Goal: Task Accomplishment & Management: Use online tool/utility

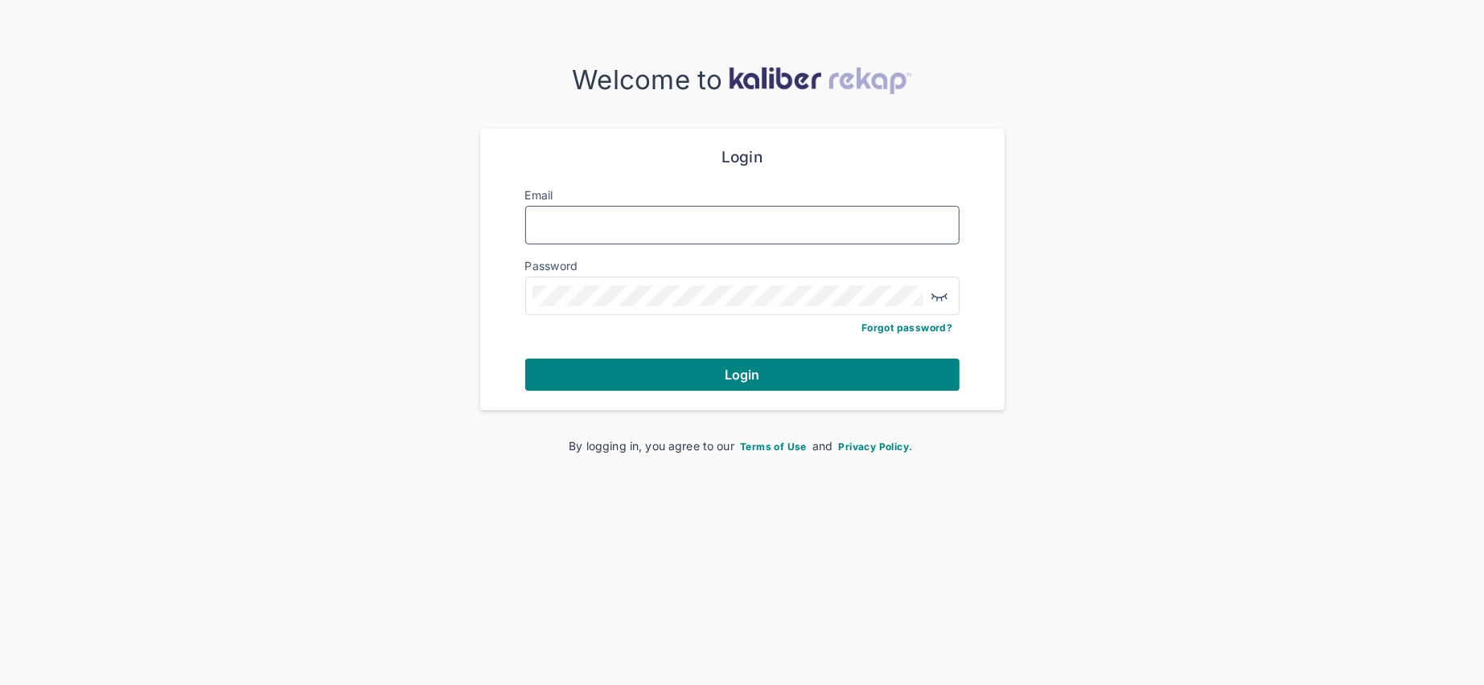
click at [579, 216] on input "Email" at bounding box center [742, 225] width 420 height 21
type input "**********"
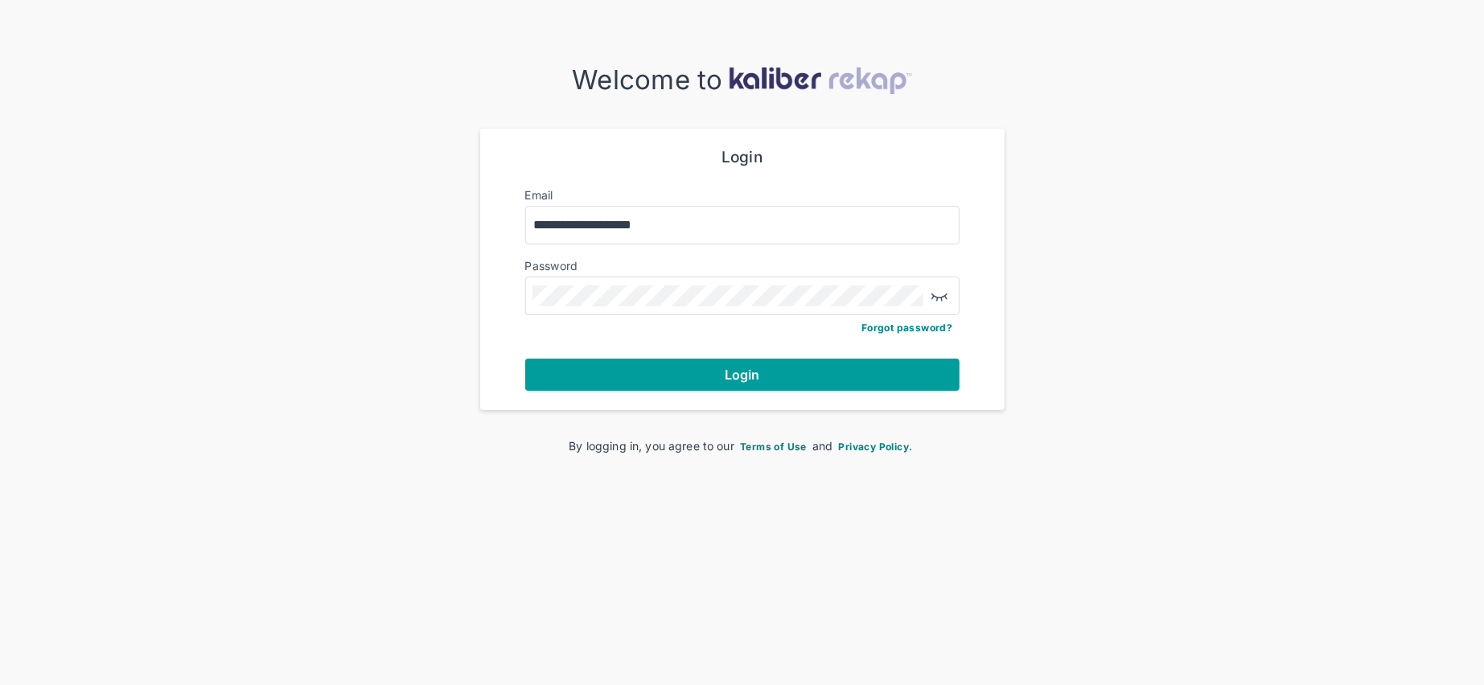
click at [748, 376] on span "Login" at bounding box center [742, 375] width 35 height 16
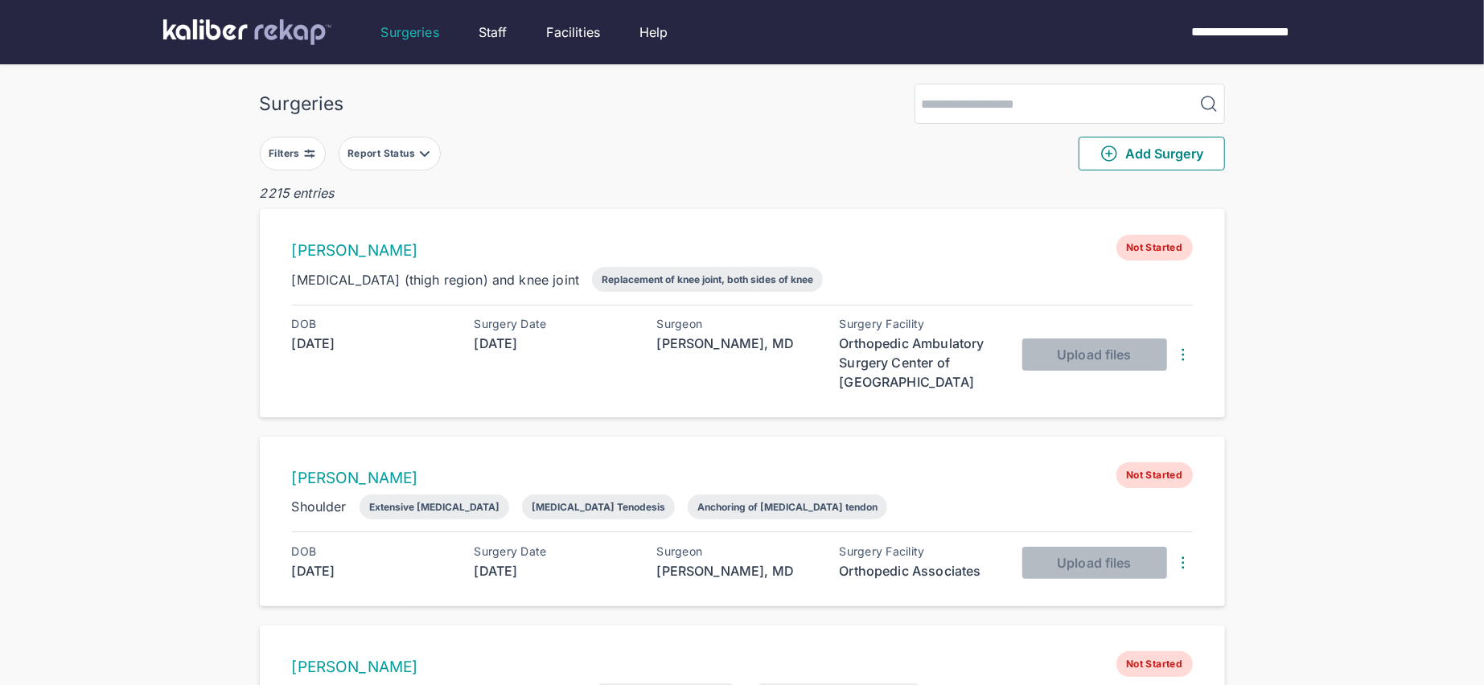
click at [275, 150] on div "Filters" at bounding box center [286, 153] width 35 height 13
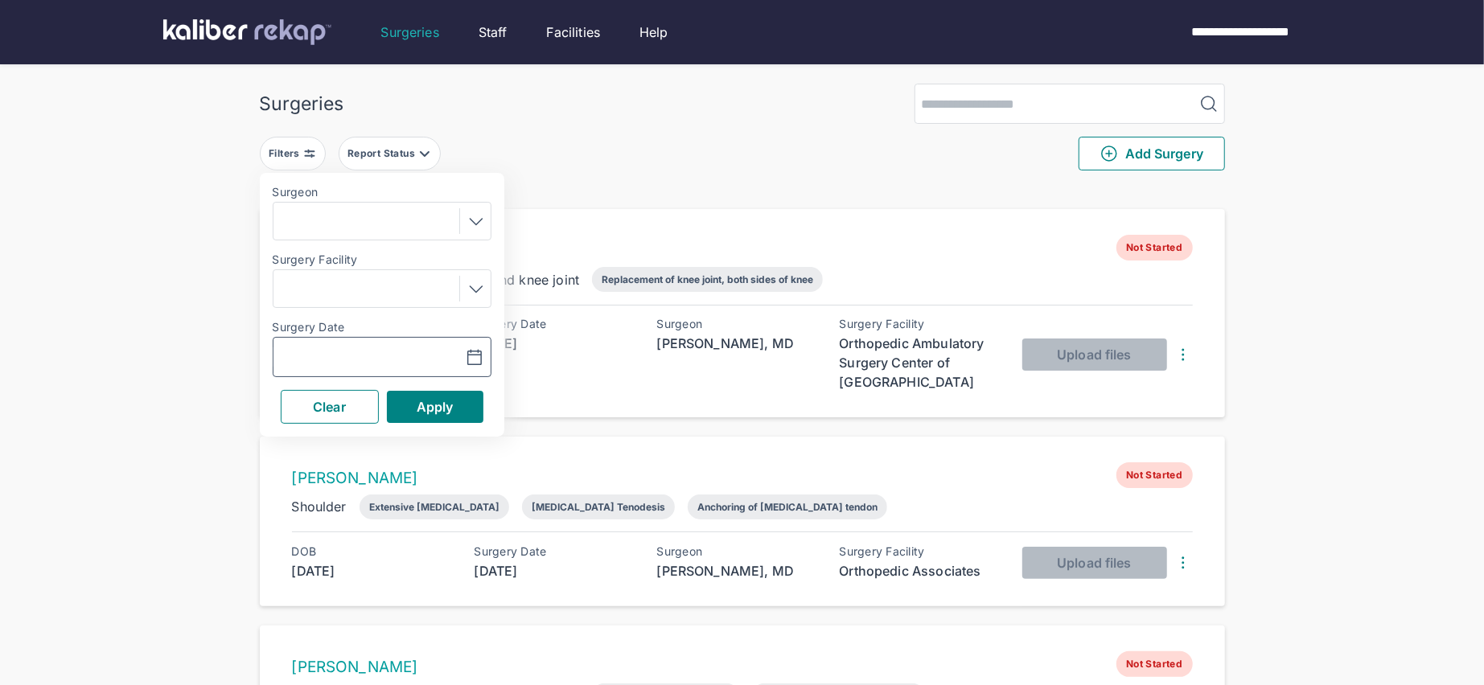
click at [483, 355] on icon "button" at bounding box center [474, 357] width 19 height 19
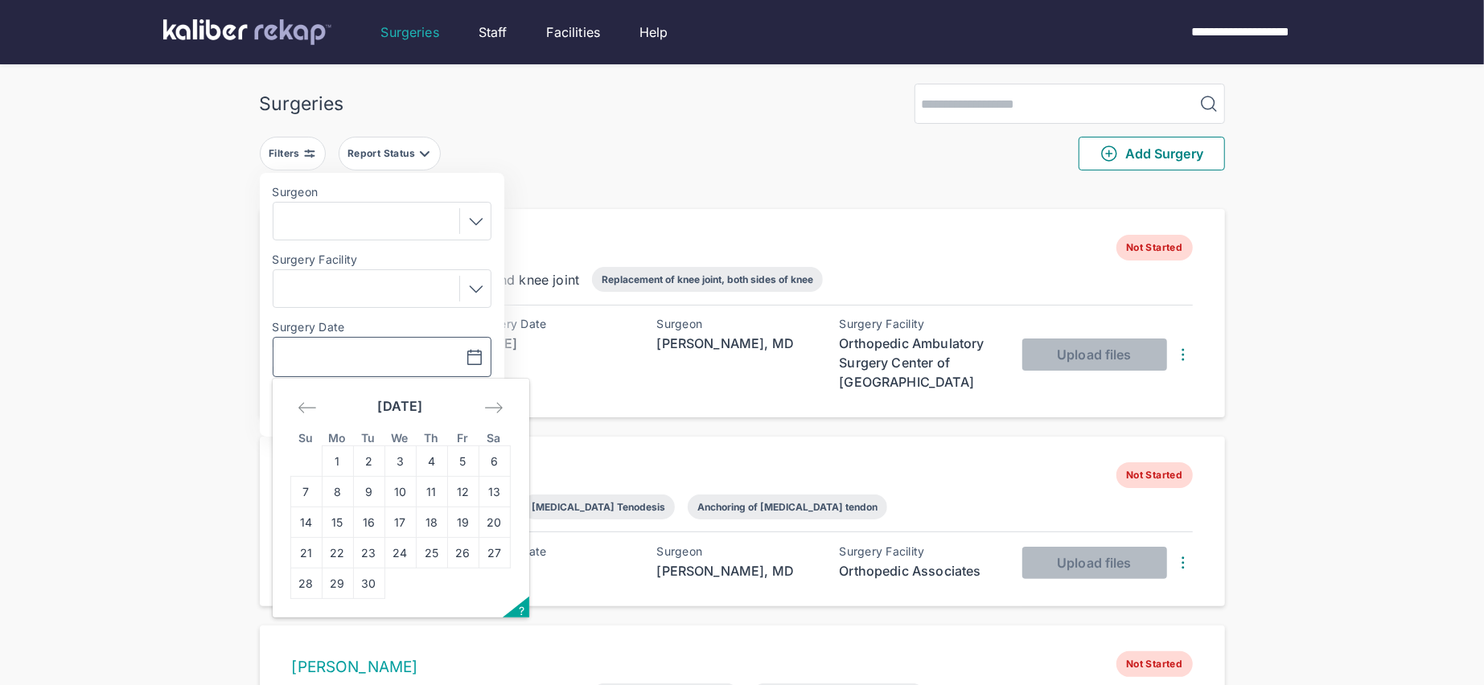
drag, startPoint x: 396, startPoint y: 489, endPoint x: 434, endPoint y: 381, distance: 114.5
click at [402, 485] on td "10" at bounding box center [399, 492] width 31 height 31
type input "**********"
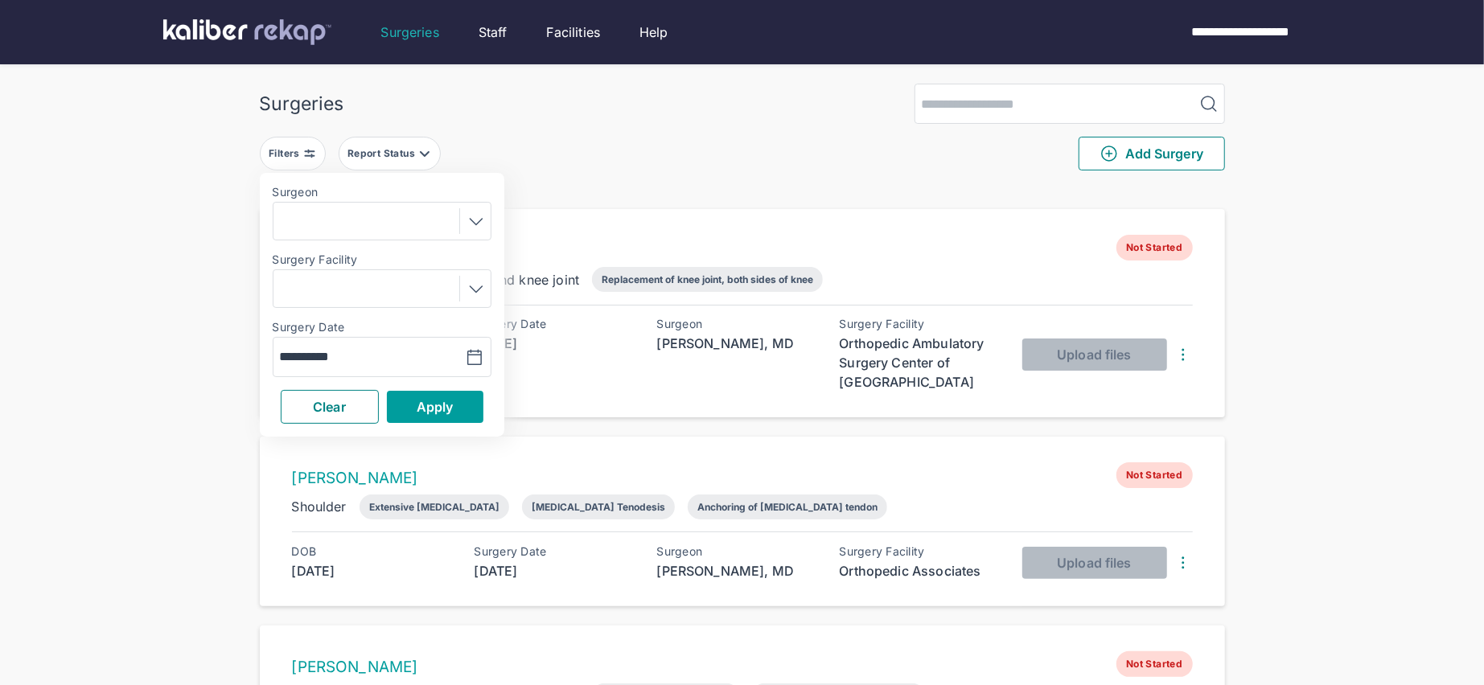
click at [432, 410] on span "Apply" at bounding box center [435, 407] width 37 height 16
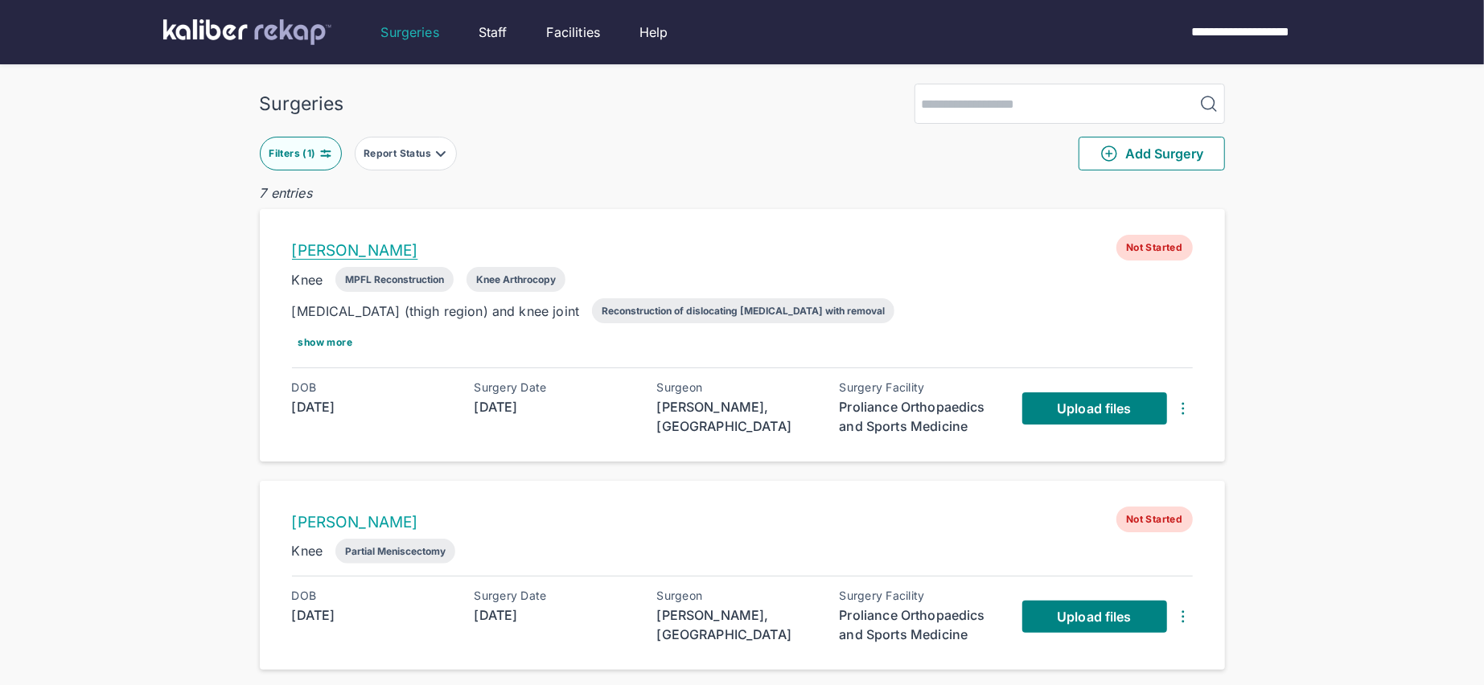
click at [336, 242] on link "[PERSON_NAME]" at bounding box center [355, 250] width 126 height 18
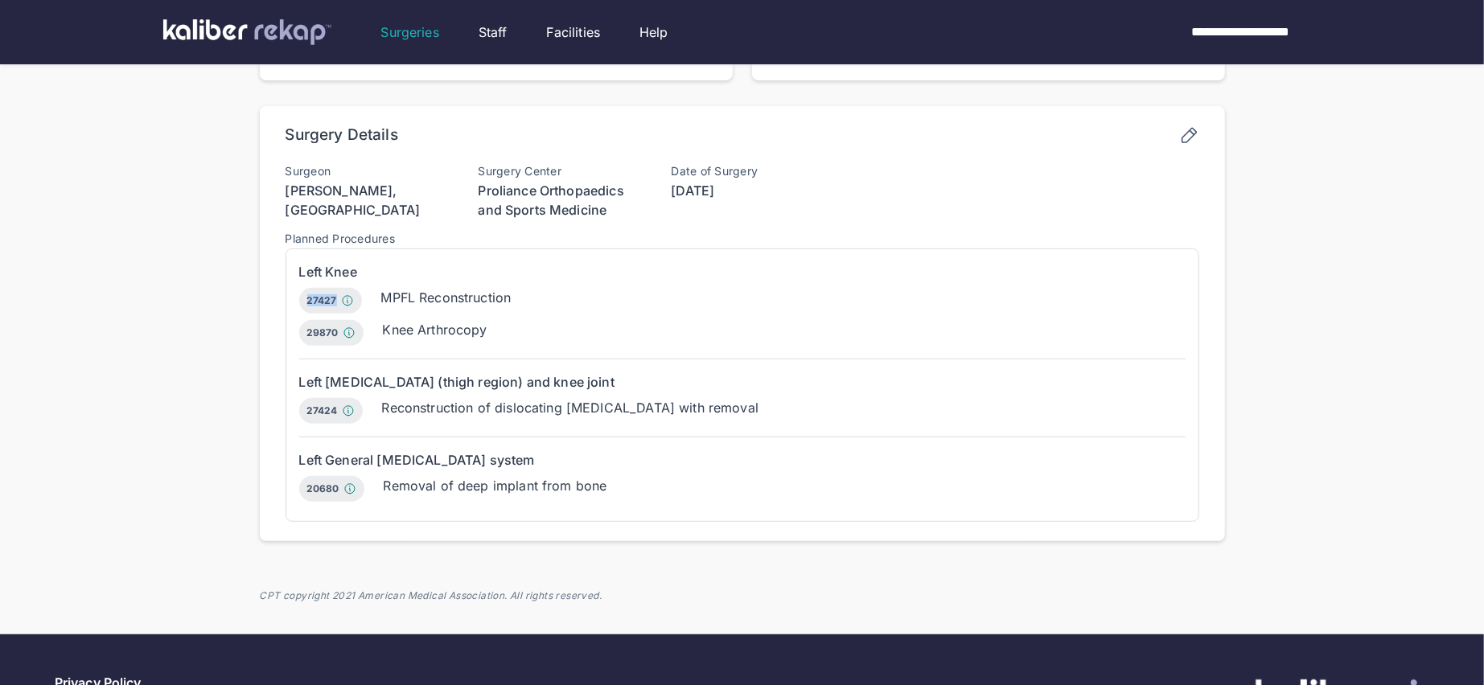
scroll to position [470, 0]
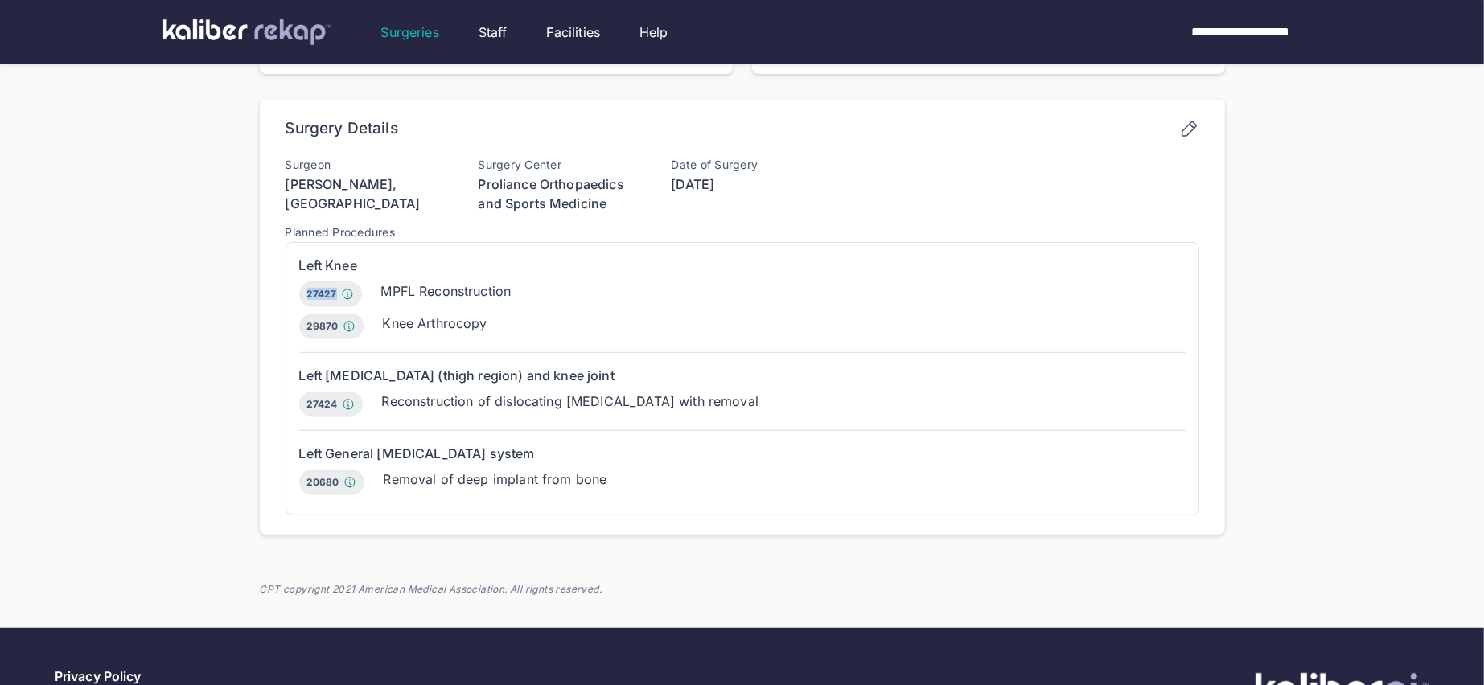
drag, startPoint x: 306, startPoint y: 300, endPoint x: 339, endPoint y: 301, distance: 32.2
click at [339, 301] on div "27427 Ligamentous reconstruction (augmentation), knee; extra-articular" at bounding box center [330, 295] width 63 height 26
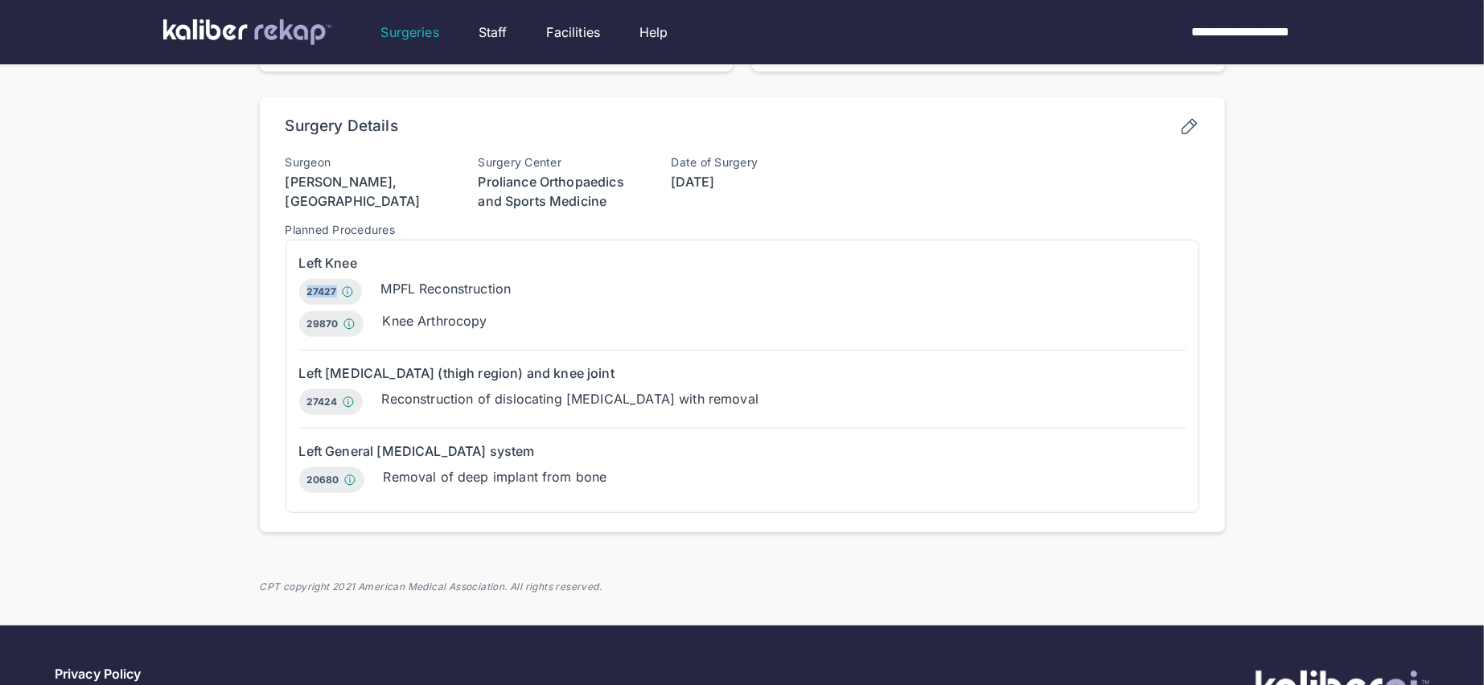
copy div "27427"
click at [1190, 133] on icon at bounding box center [1189, 127] width 20 height 20
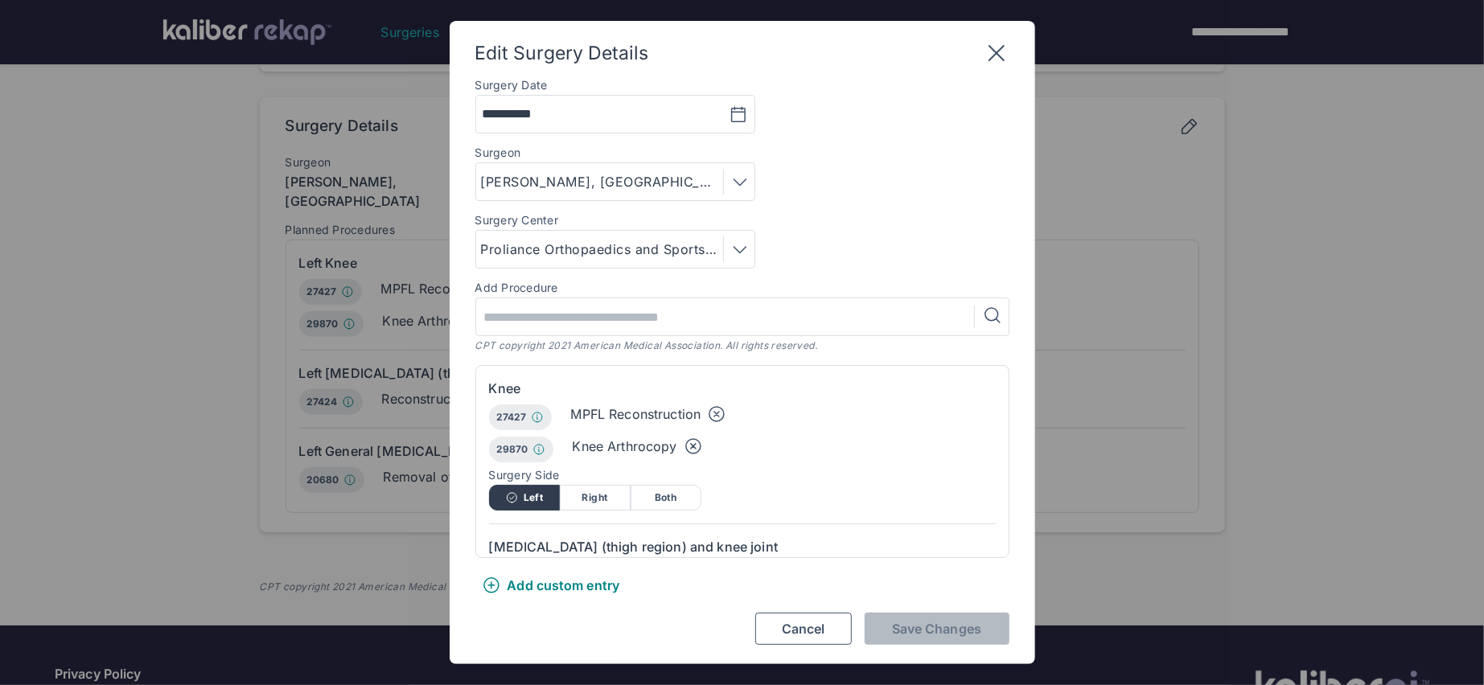
click at [715, 417] on icon at bounding box center [716, 414] width 19 height 19
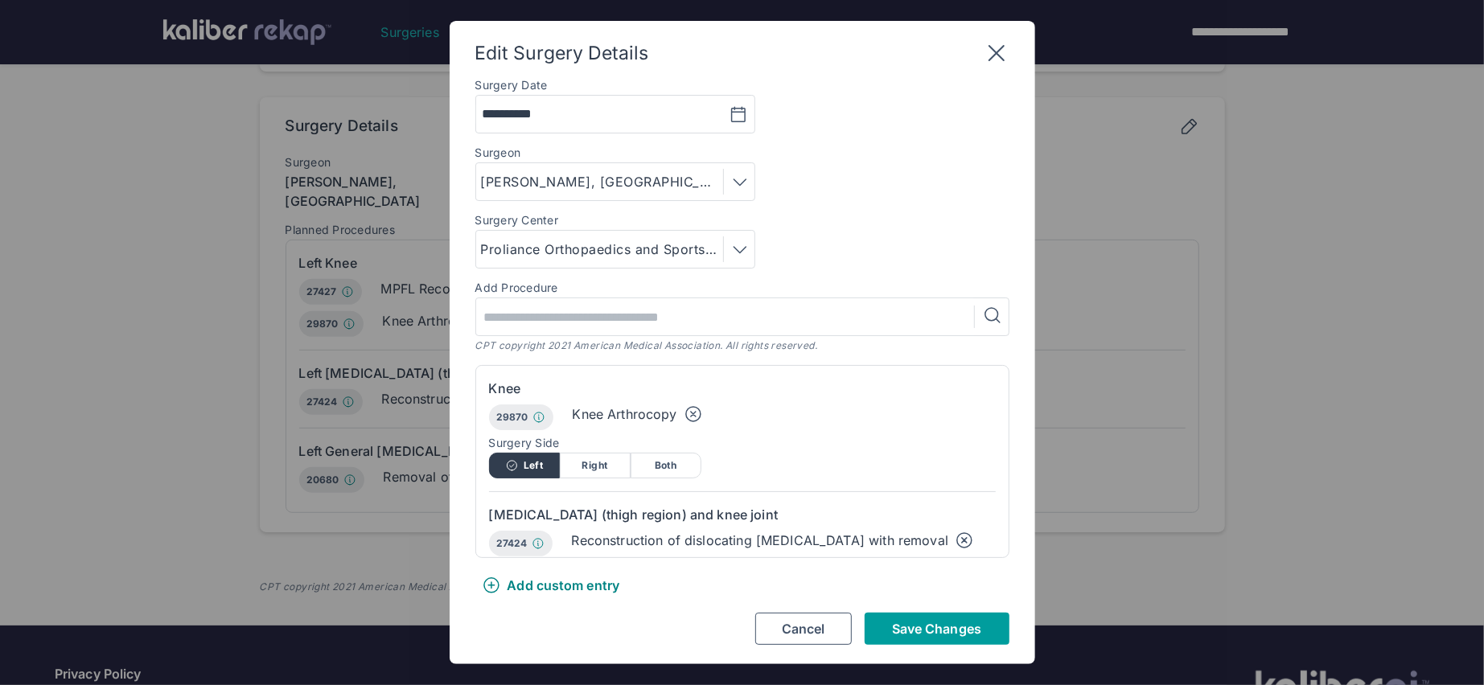
click at [931, 624] on span "Save Changes" at bounding box center [936, 629] width 89 height 16
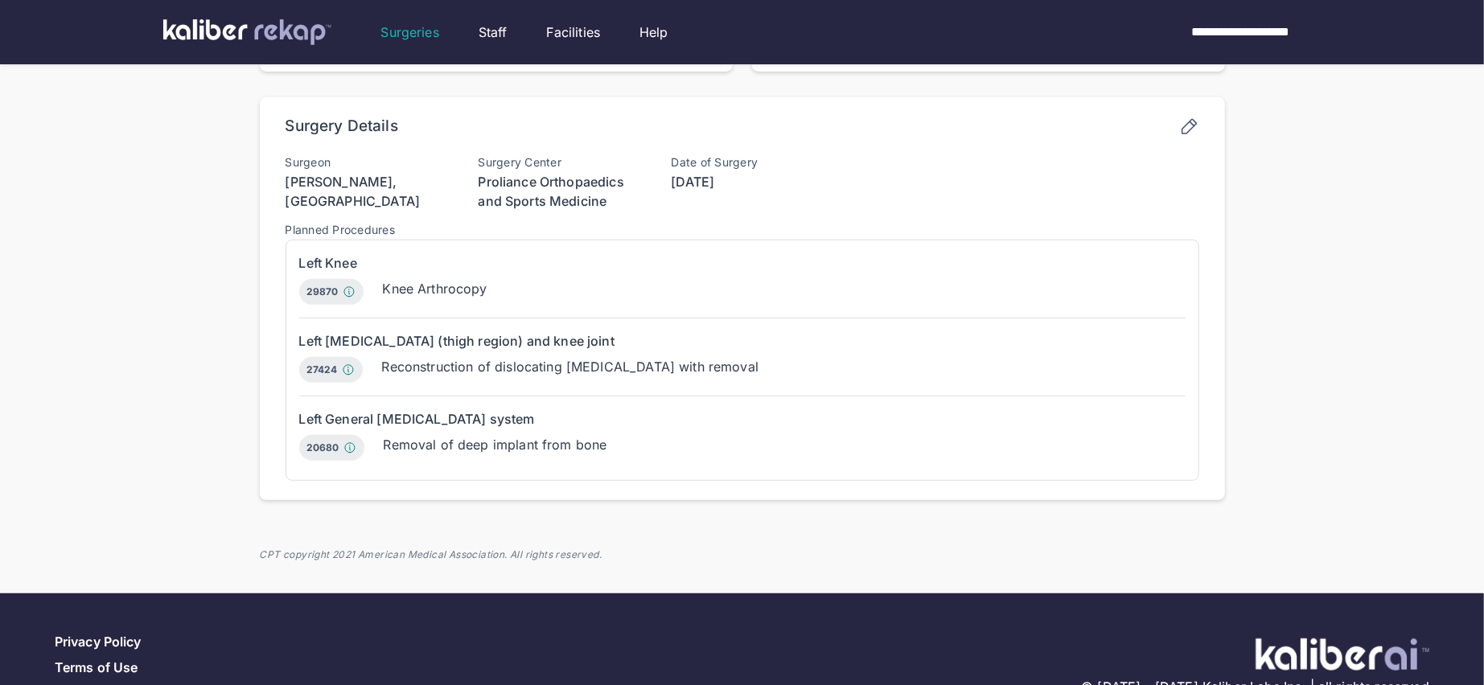
click at [1185, 119] on icon at bounding box center [1189, 127] width 20 height 20
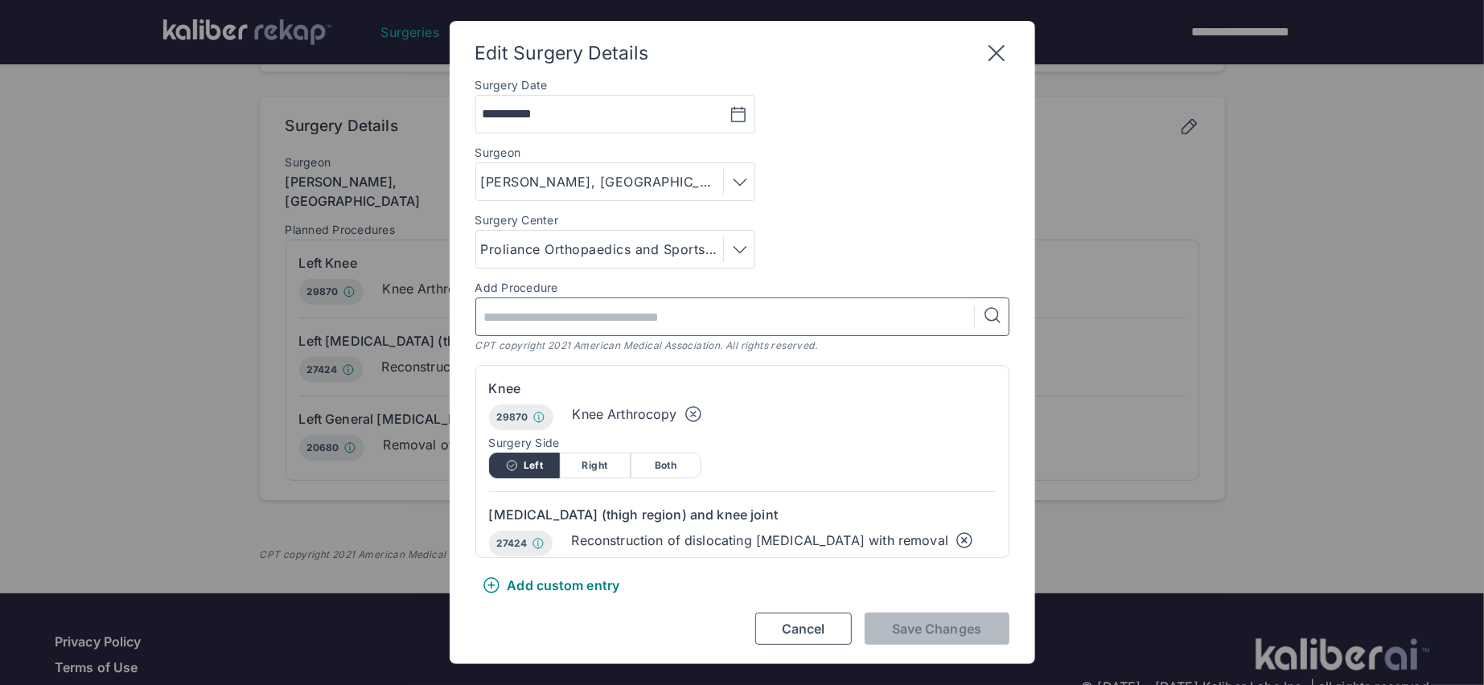
click at [553, 325] on input "text" at bounding box center [728, 316] width 491 height 37
paste input "*****"
type input "*****"
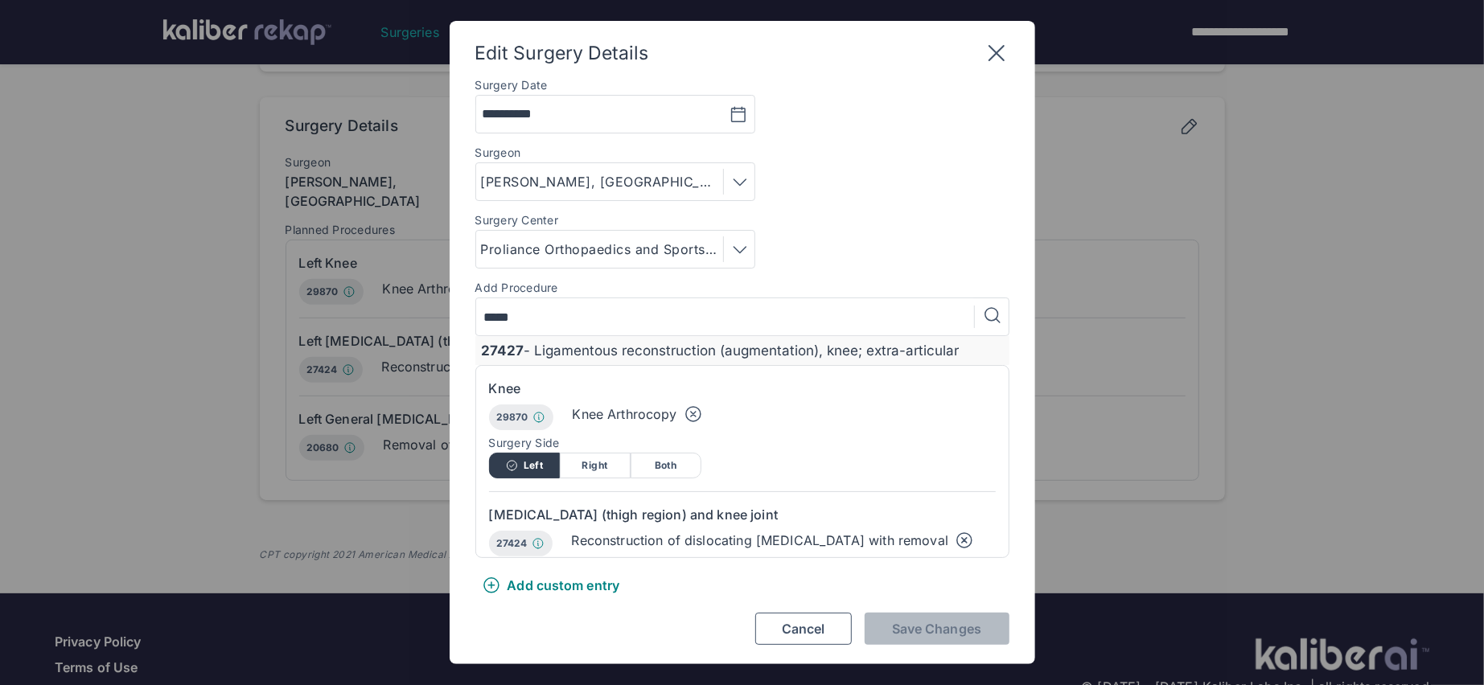
click at [734, 357] on div "27427 - Ligamentous reconstruction (augmentation), knee; extra-articular" at bounding box center [742, 351] width 521 height 16
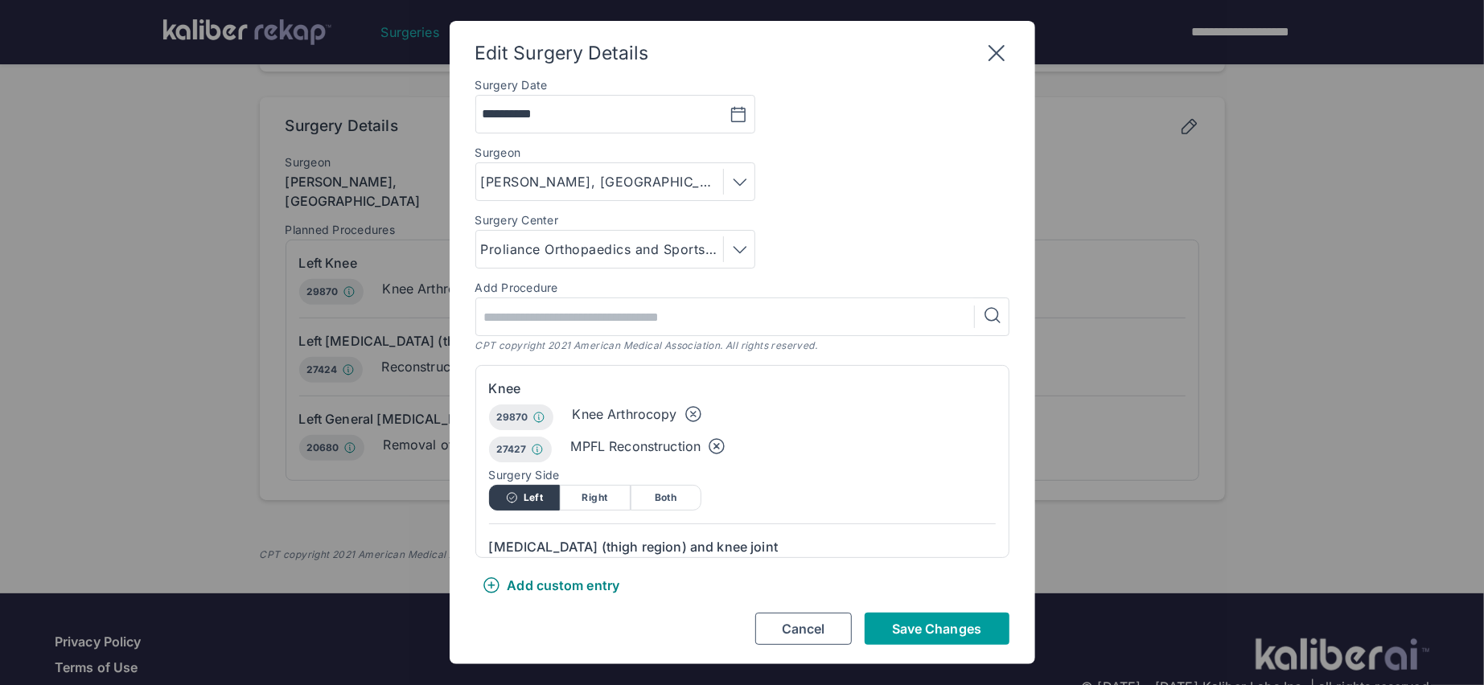
click at [930, 622] on span "Save Changes" at bounding box center [936, 629] width 89 height 16
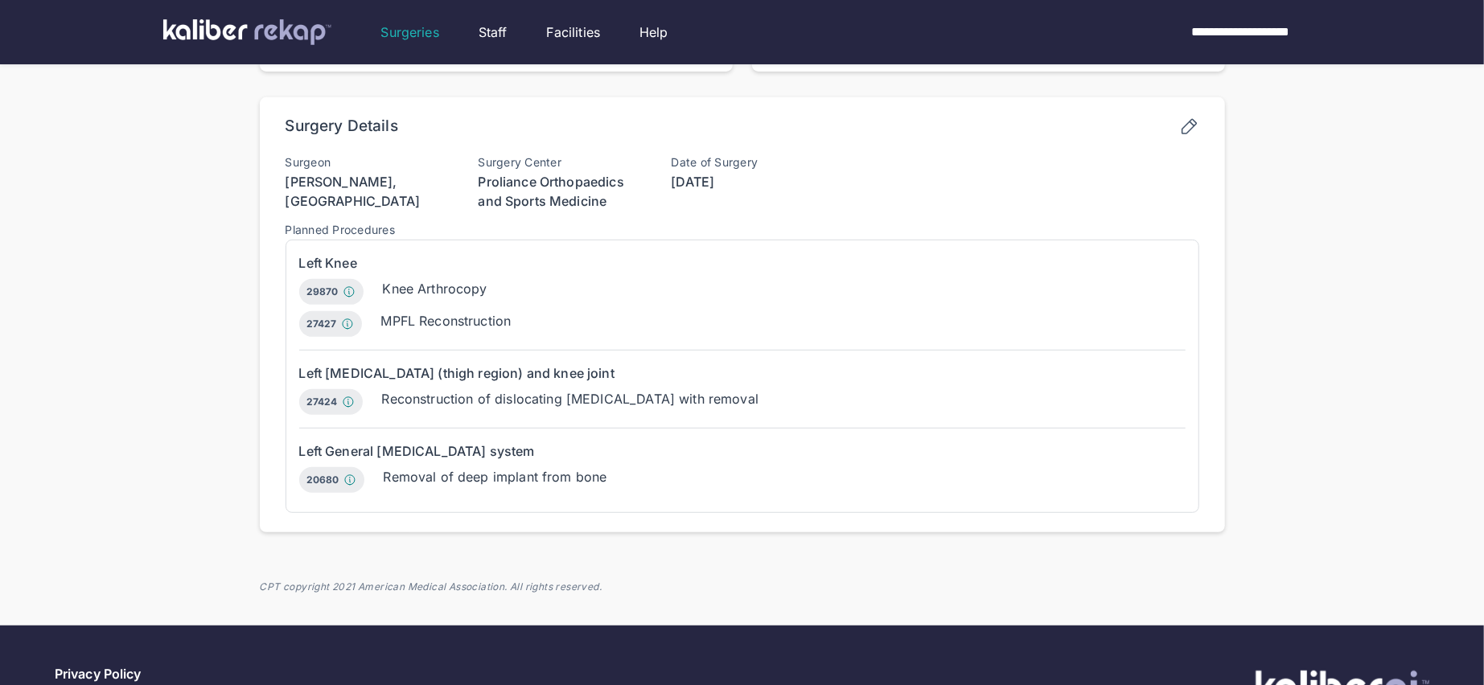
scroll to position [0, 0]
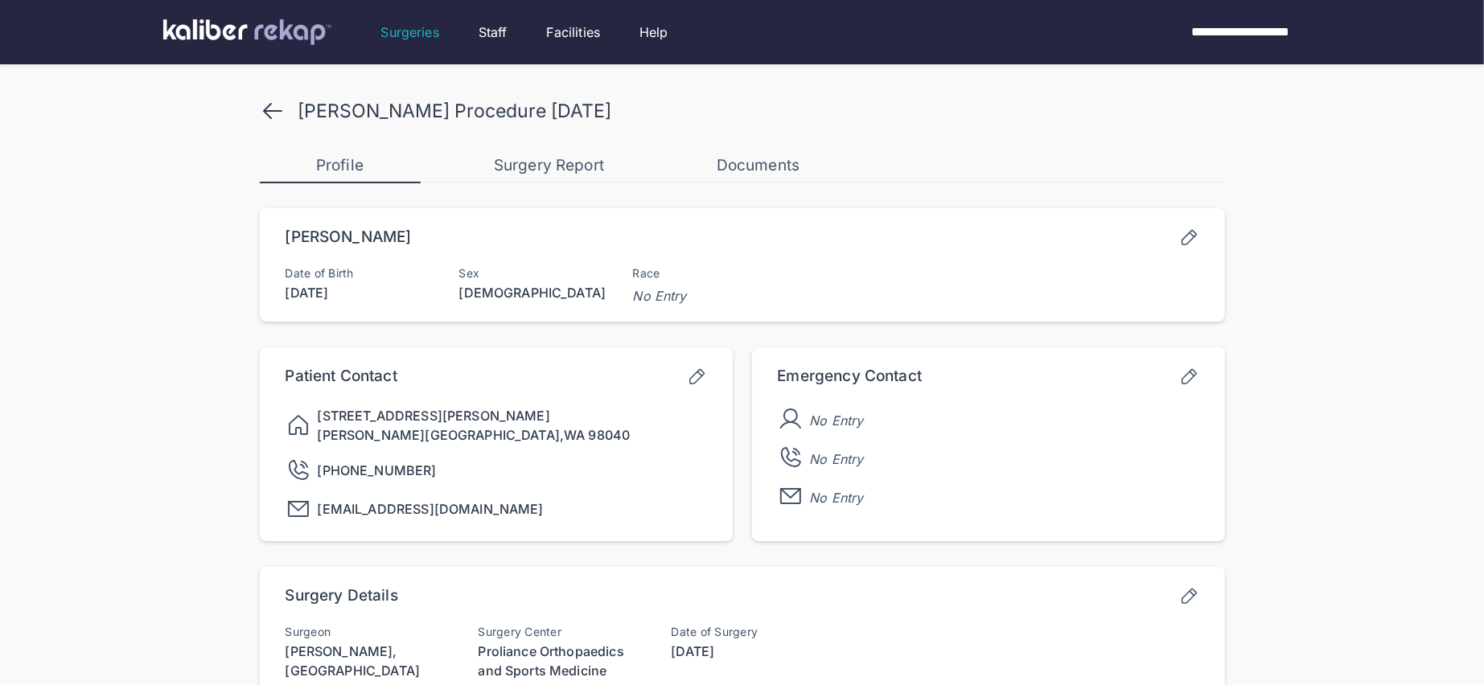
click at [279, 102] on icon at bounding box center [273, 111] width 26 height 26
